Goal: Use online tool/utility: Utilize a website feature to perform a specific function

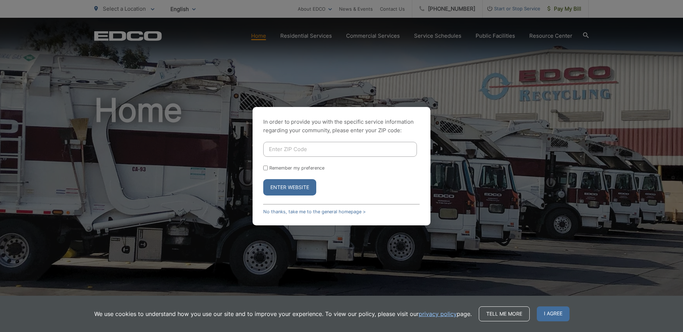
click at [306, 146] on input "Enter ZIP Code" at bounding box center [340, 149] width 154 height 15
type input "92024"
click at [264, 166] on input "Remember my preference" at bounding box center [265, 168] width 5 height 5
checkbox input "true"
click at [284, 188] on button "Enter Website" at bounding box center [289, 187] width 53 height 16
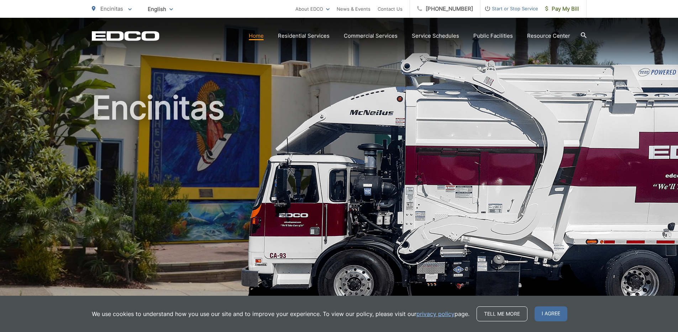
scroll to position [3, 0]
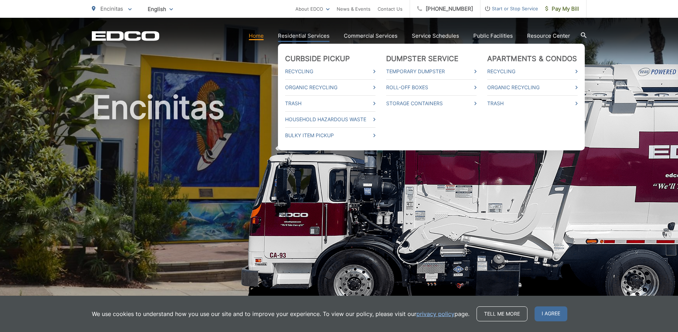
click at [310, 36] on link "Residential Services" at bounding box center [304, 36] width 52 height 9
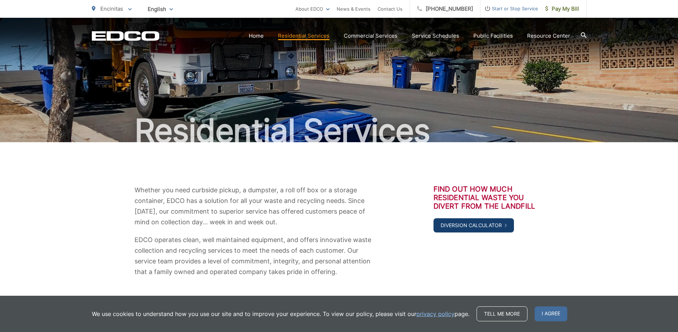
click at [501, 225] on link "Diversion Calculator" at bounding box center [474, 226] width 80 height 14
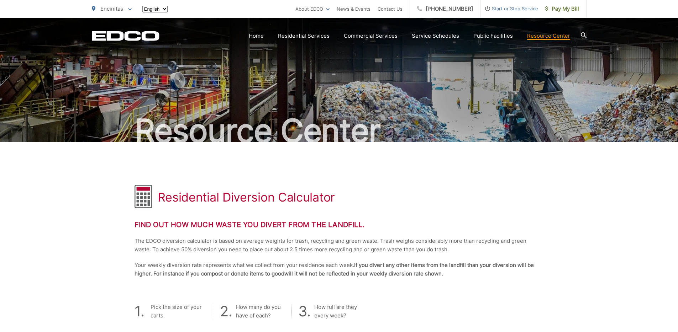
drag, startPoint x: 0, startPoint y: 0, endPoint x: 507, endPoint y: 226, distance: 555.5
click at [507, 226] on html "Home Back Home Residential Services Curbside Pickup Recycling Organic Recycling…" at bounding box center [339, 166] width 678 height 332
